Goal: Information Seeking & Learning: Learn about a topic

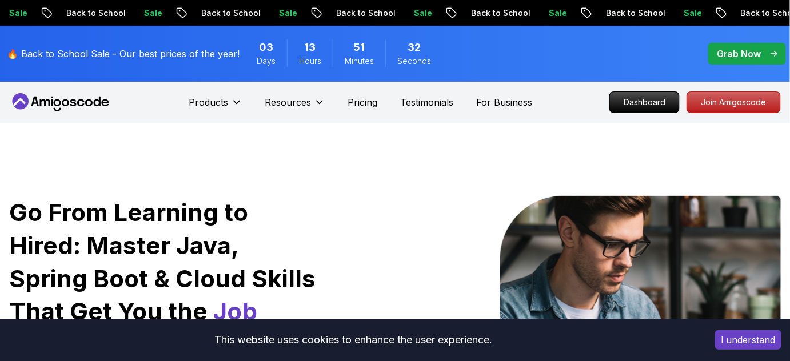
drag, startPoint x: 0, startPoint y: 0, endPoint x: 73, endPoint y: 103, distance: 126.3
click at [73, 103] on icon at bounding box center [73, 102] width 6 height 7
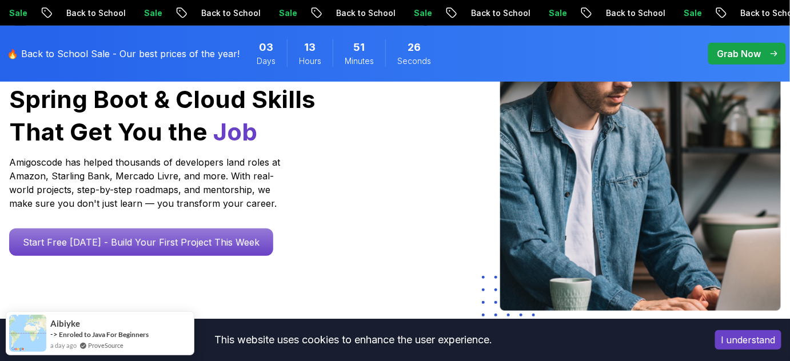
scroll to position [156, 0]
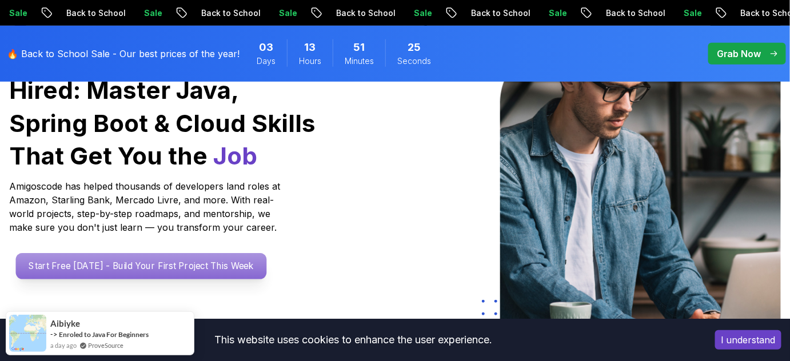
click at [122, 268] on p "Start Free [DATE] - Build Your First Project This Week" at bounding box center [141, 266] width 251 height 26
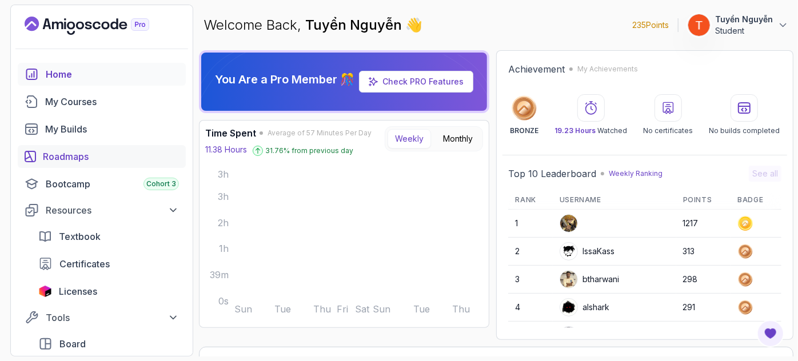
click at [93, 163] on div "Roadmaps" at bounding box center [111, 157] width 136 height 14
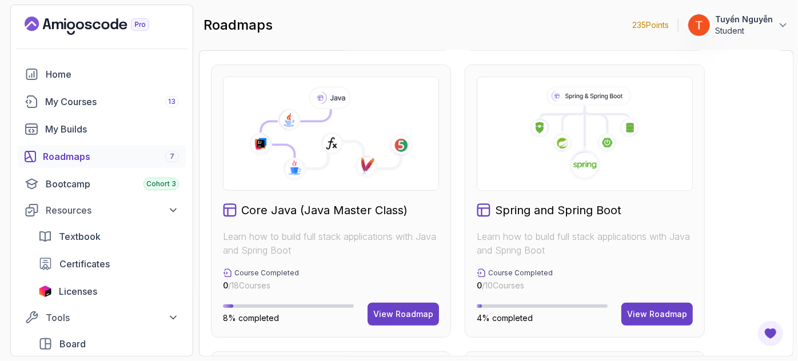
scroll to position [364, 0]
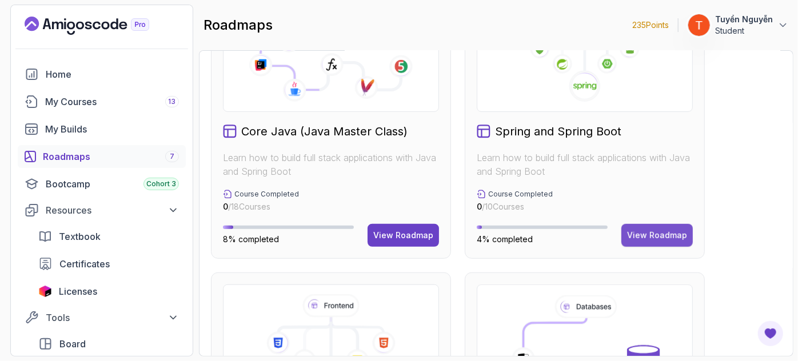
click at [652, 236] on div "View Roadmap" at bounding box center [657, 235] width 60 height 11
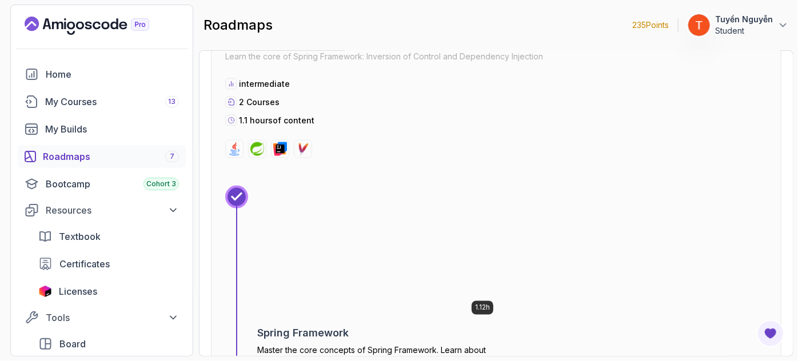
scroll to position [682, 0]
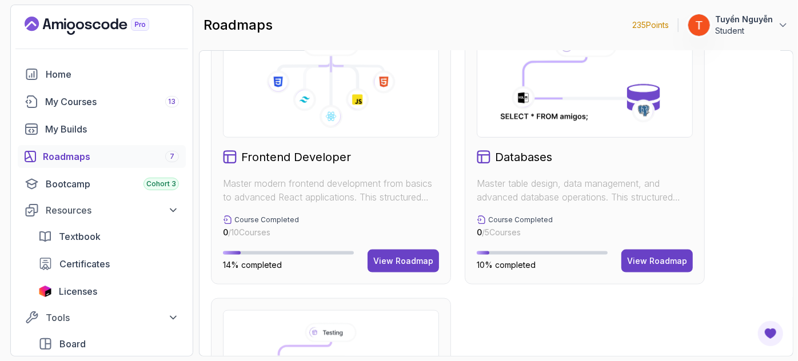
scroll to position [590, 0]
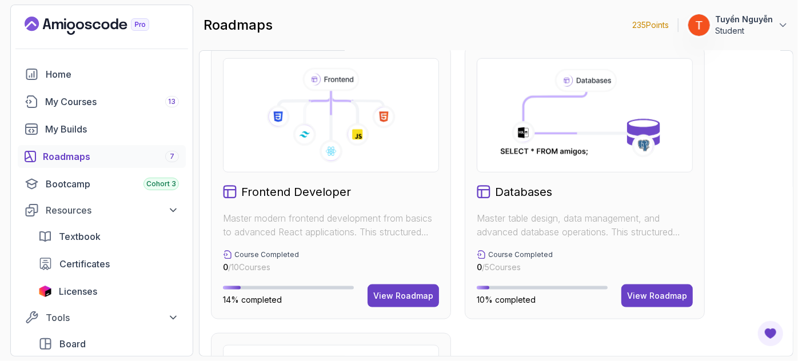
click at [340, 157] on icon at bounding box center [331, 151] width 23 height 23
click at [399, 294] on div "View Roadmap" at bounding box center [403, 295] width 60 height 11
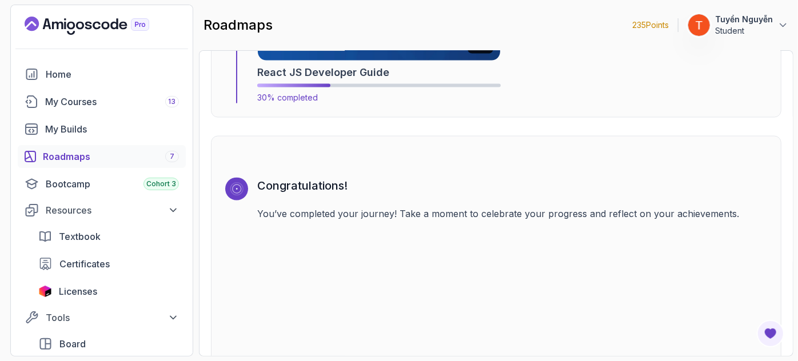
scroll to position [2922, 0]
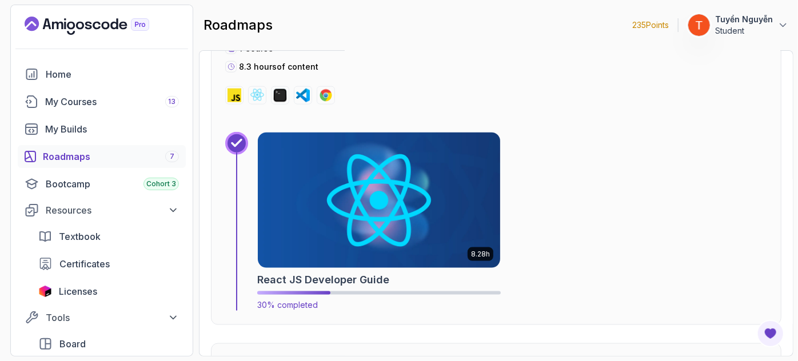
click at [376, 221] on img at bounding box center [379, 200] width 254 height 143
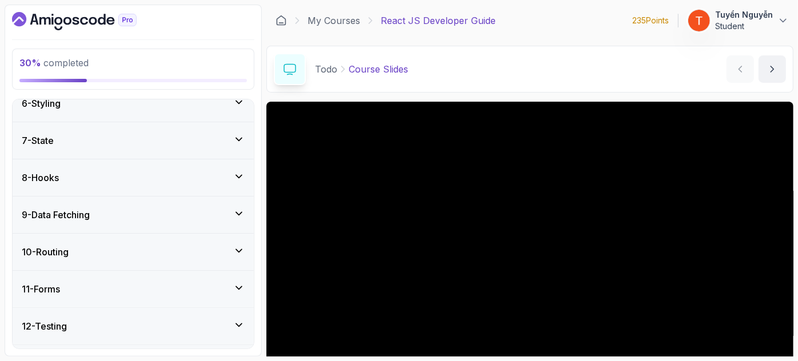
click at [136, 145] on div "7 - State" at bounding box center [133, 141] width 223 height 14
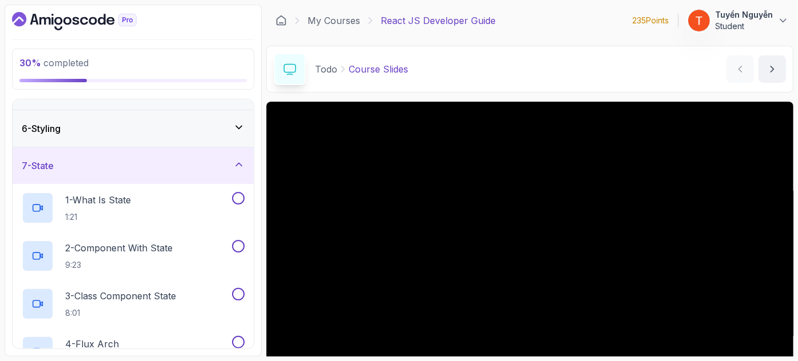
scroll to position [200, 0]
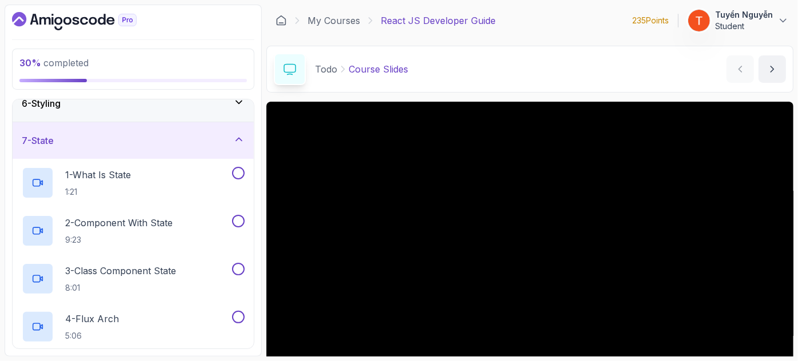
click at [170, 110] on div "6 - Styling" at bounding box center [133, 103] width 241 height 37
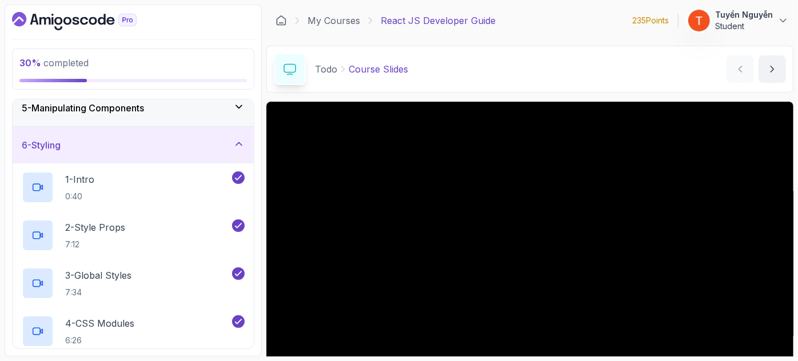
scroll to position [148, 0]
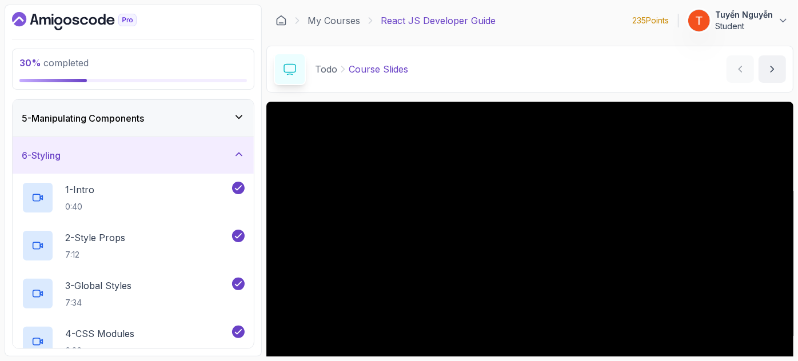
click at [134, 150] on div "6 - Styling" at bounding box center [133, 156] width 223 height 14
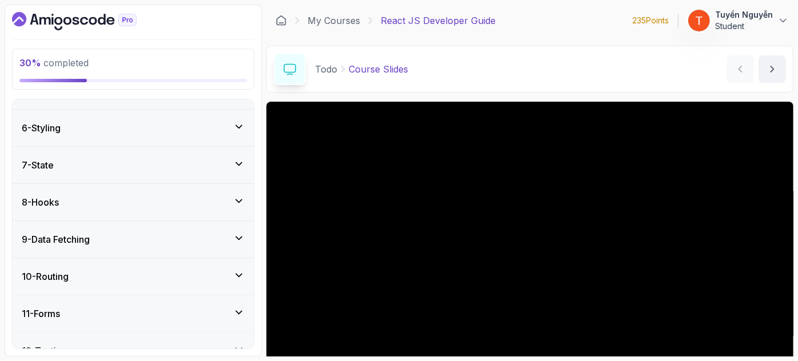
scroll to position [200, 0]
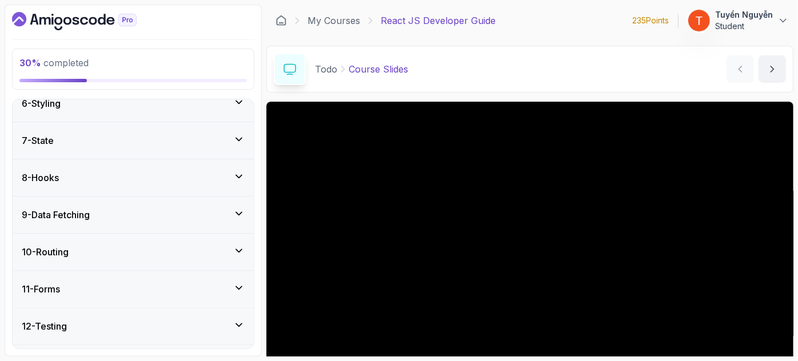
click at [120, 142] on div "7 - State" at bounding box center [133, 141] width 223 height 14
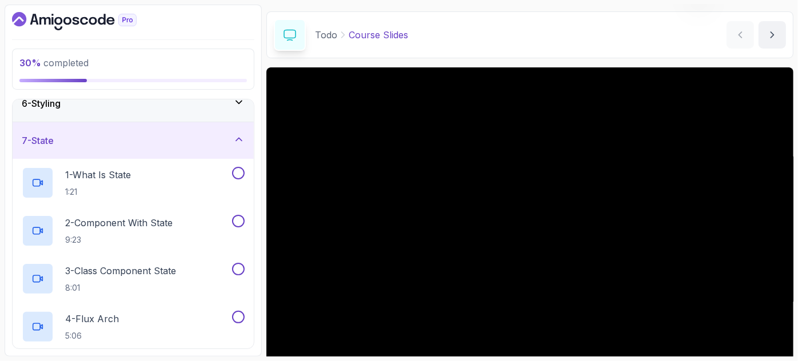
scroll to position [51, 0]
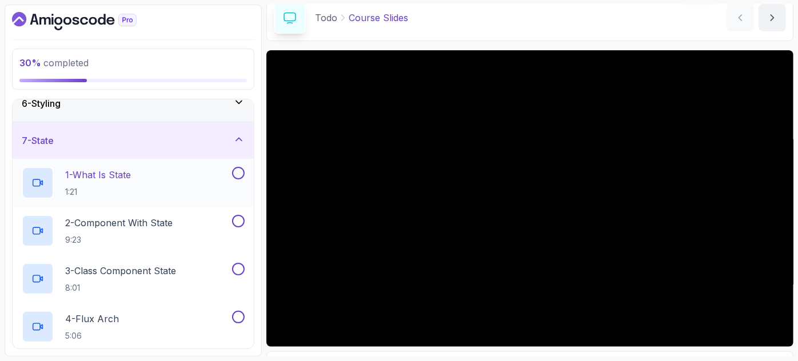
click at [91, 175] on p "1 - What Is State" at bounding box center [98, 175] width 66 height 14
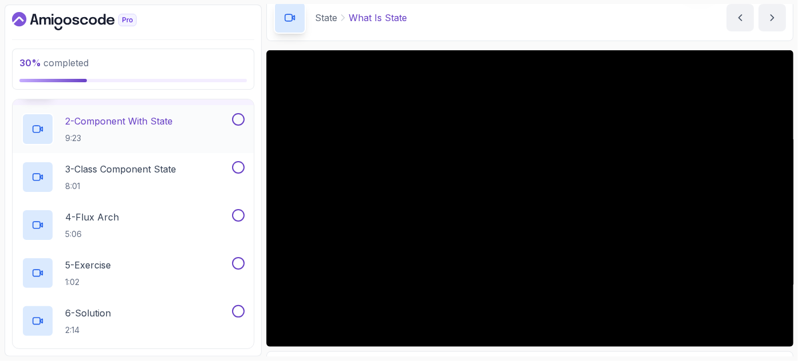
scroll to position [225, 0]
